Goal: Information Seeking & Learning: Check status

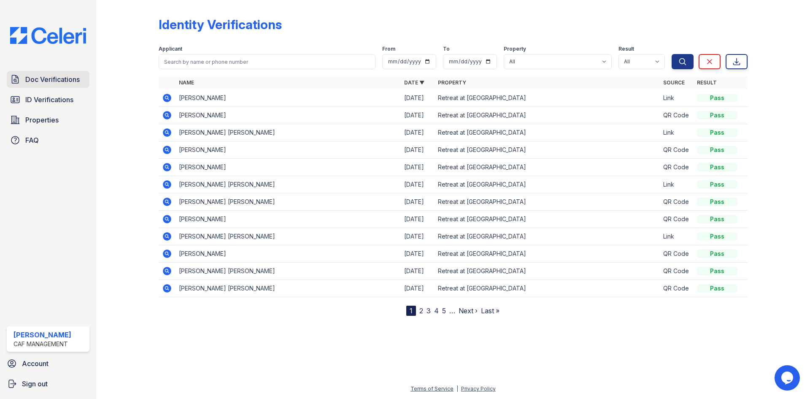
click at [24, 83] on link "Doc Verifications" at bounding box center [48, 79] width 83 height 17
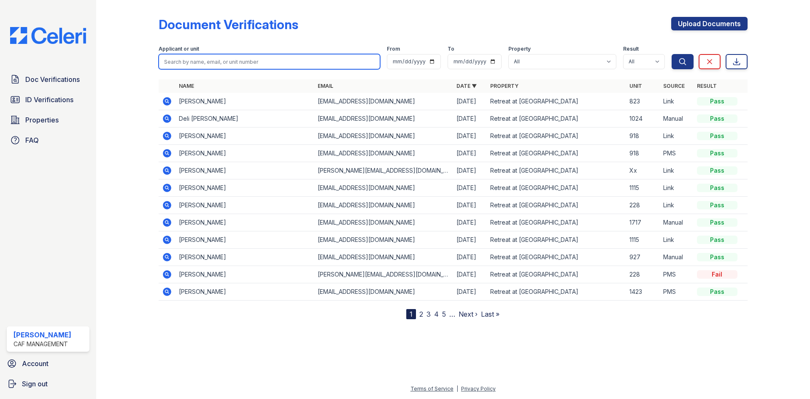
click at [201, 61] on input "search" at bounding box center [269, 61] width 221 height 15
type input "[PERSON_NAME]"
click at [672, 54] on button "Search" at bounding box center [683, 61] width 22 height 15
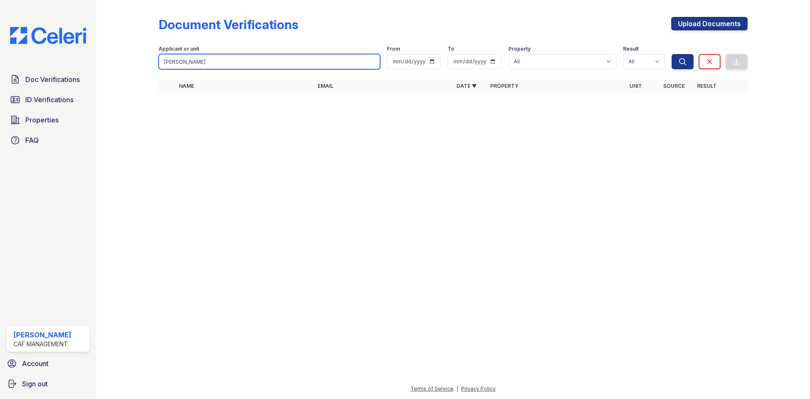
click at [201, 64] on input "[PERSON_NAME]" at bounding box center [269, 61] width 221 height 15
type input "[PERSON_NAME]"
click at [672, 54] on button "Search" at bounding box center [683, 61] width 22 height 15
click at [200, 65] on input "[PERSON_NAME]" at bounding box center [269, 61] width 221 height 15
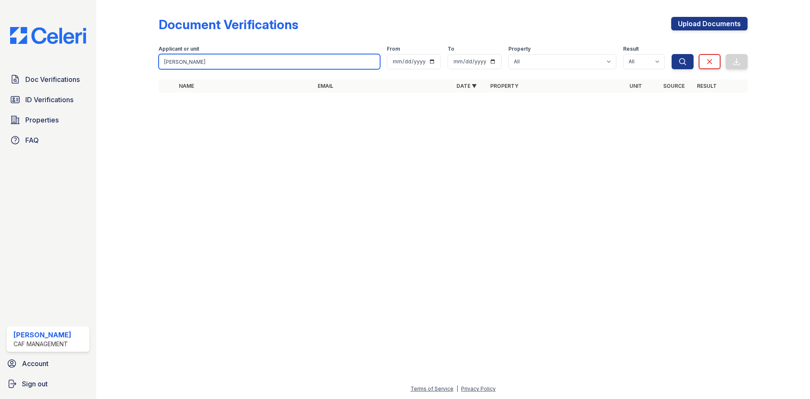
click at [200, 65] on input "[PERSON_NAME]" at bounding box center [269, 61] width 221 height 15
